Goal: Task Accomplishment & Management: Use online tool/utility

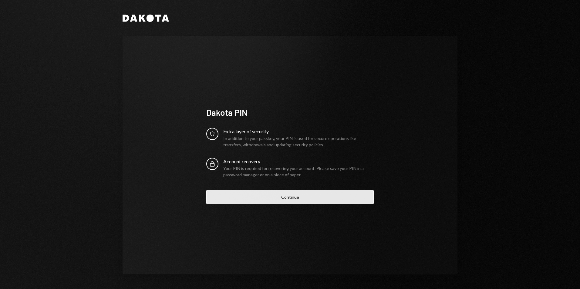
click at [324, 198] on button "Continue" at bounding box center [289, 197] width 167 height 14
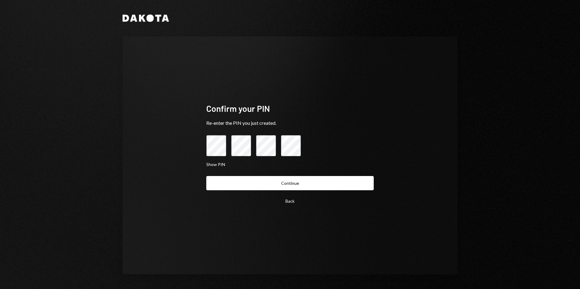
click at [206, 176] on button "Continue" at bounding box center [289, 183] width 167 height 14
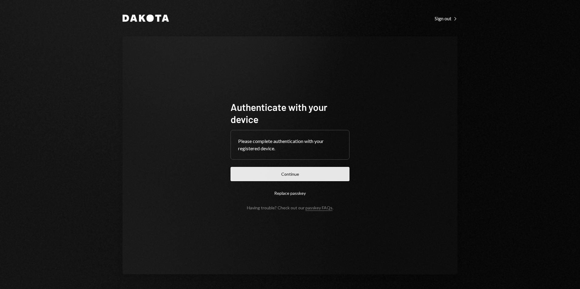
click at [294, 173] on button "Continue" at bounding box center [289, 174] width 119 height 14
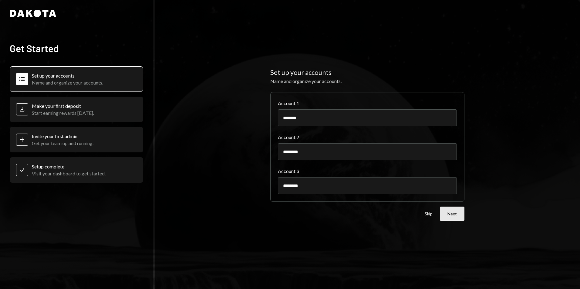
click at [450, 214] on button "Next" at bounding box center [452, 214] width 25 height 14
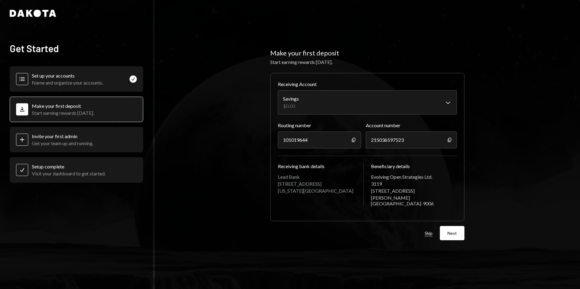
click at [432, 231] on button "Skip" at bounding box center [429, 234] width 8 height 6
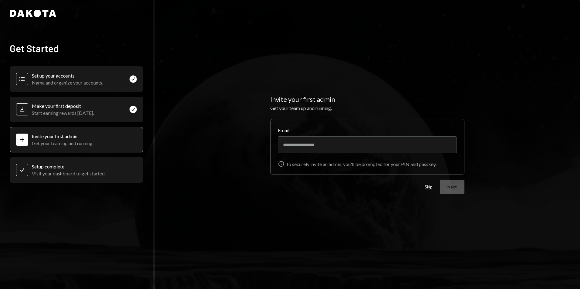
click at [431, 188] on button "Skip" at bounding box center [429, 187] width 8 height 6
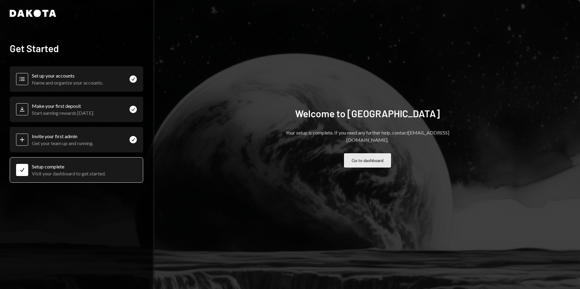
click at [370, 161] on button "Go to dashboard" at bounding box center [367, 160] width 47 height 14
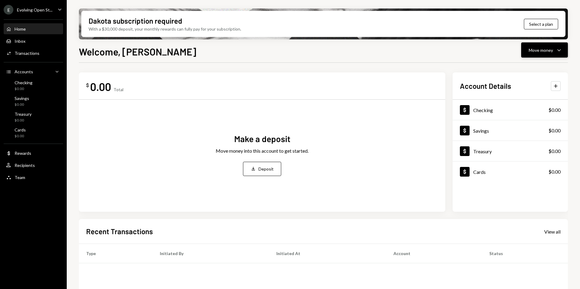
click at [536, 48] on div "Move money" at bounding box center [541, 50] width 24 height 6
click at [533, 69] on div "Send" at bounding box center [539, 68] width 44 height 6
click at [525, 69] on div "Send" at bounding box center [539, 68] width 44 height 6
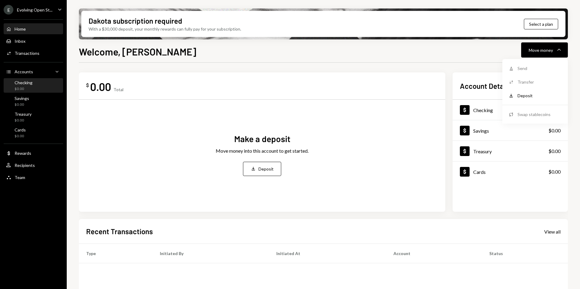
click at [22, 90] on div "$0.00" at bounding box center [24, 88] width 18 height 5
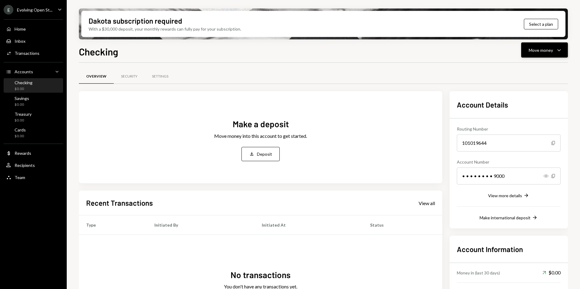
click at [548, 53] on div "Move money" at bounding box center [541, 50] width 24 height 6
click at [526, 66] on div "Send" at bounding box center [539, 68] width 44 height 6
click at [523, 68] on div "Send" at bounding box center [539, 68] width 44 height 6
click at [522, 68] on div "Send" at bounding box center [539, 68] width 44 height 6
click at [522, 69] on div "Send" at bounding box center [539, 68] width 44 height 6
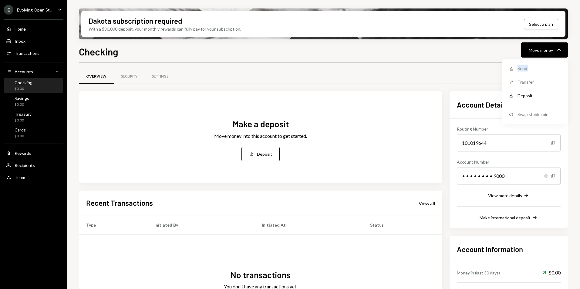
click at [522, 70] on div "Send" at bounding box center [539, 68] width 44 height 6
click at [527, 70] on div "Send" at bounding box center [539, 68] width 44 height 6
click at [400, 65] on div "Overview Security Settings Make a deposit Move money into this account to get s…" at bounding box center [323, 203] width 489 height 281
click at [542, 55] on button "Move money Caret Down" at bounding box center [544, 49] width 47 height 15
click at [537, 96] on div "Deposit" at bounding box center [539, 95] width 44 height 6
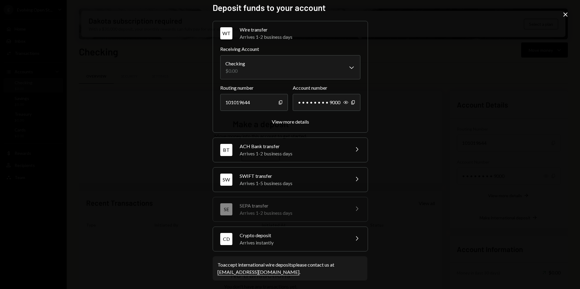
scroll to position [6, 0]
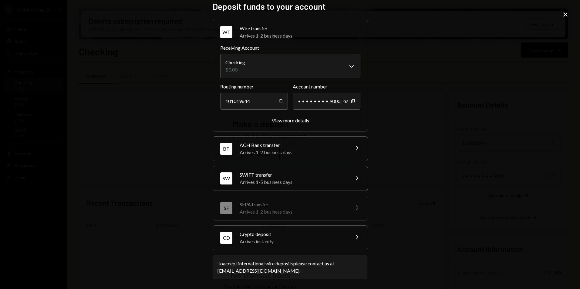
click at [284, 243] on div "Arrives instantly" at bounding box center [293, 241] width 106 height 7
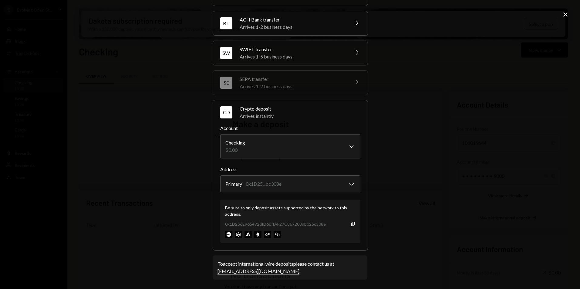
scroll to position [45, 0]
click at [351, 224] on icon "Copy" at bounding box center [353, 223] width 5 height 5
click at [267, 57] on div "Arrives 1-5 business days" at bounding box center [293, 56] width 106 height 7
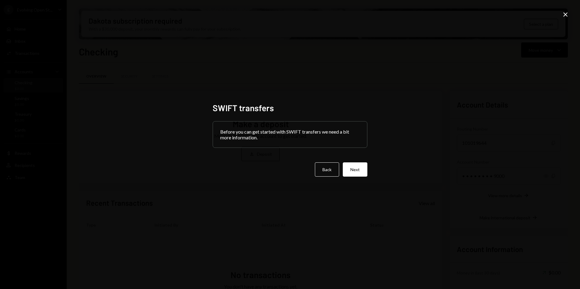
scroll to position [0, 0]
click at [355, 173] on button "Next" at bounding box center [355, 170] width 25 height 14
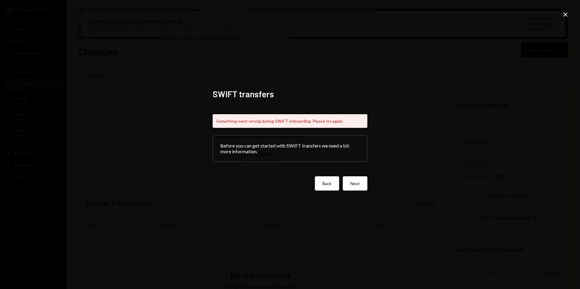
click at [323, 185] on button "Back" at bounding box center [327, 183] width 24 height 14
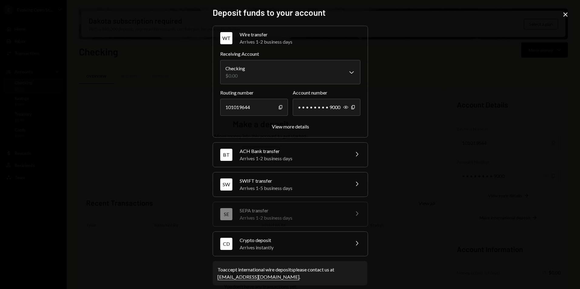
click at [567, 14] on icon "Close" at bounding box center [565, 14] width 7 height 7
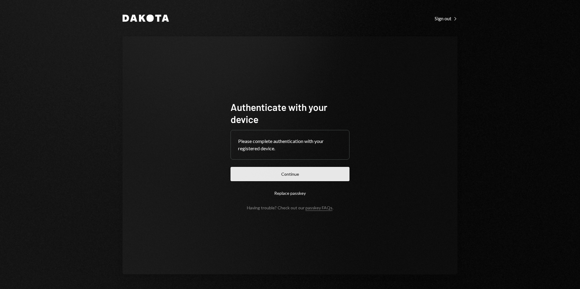
click at [294, 173] on button "Continue" at bounding box center [289, 174] width 119 height 14
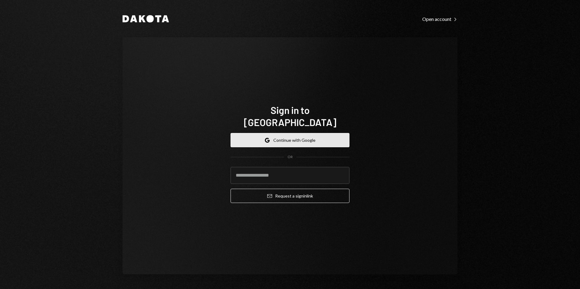
click at [302, 134] on button "Google Continue with Google" at bounding box center [289, 140] width 119 height 14
